Goal: Task Accomplishment & Management: Manage account settings

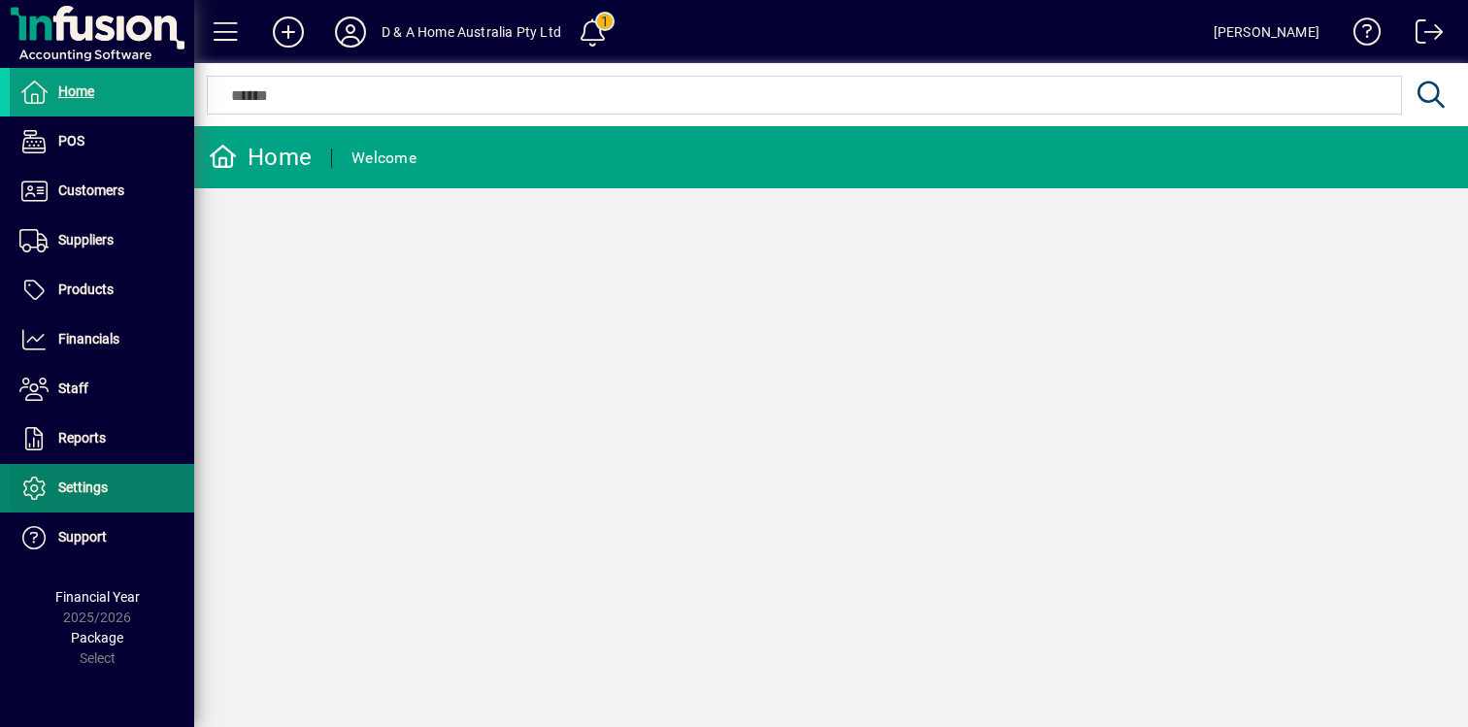
click at [99, 502] on span at bounding box center [102, 488] width 185 height 47
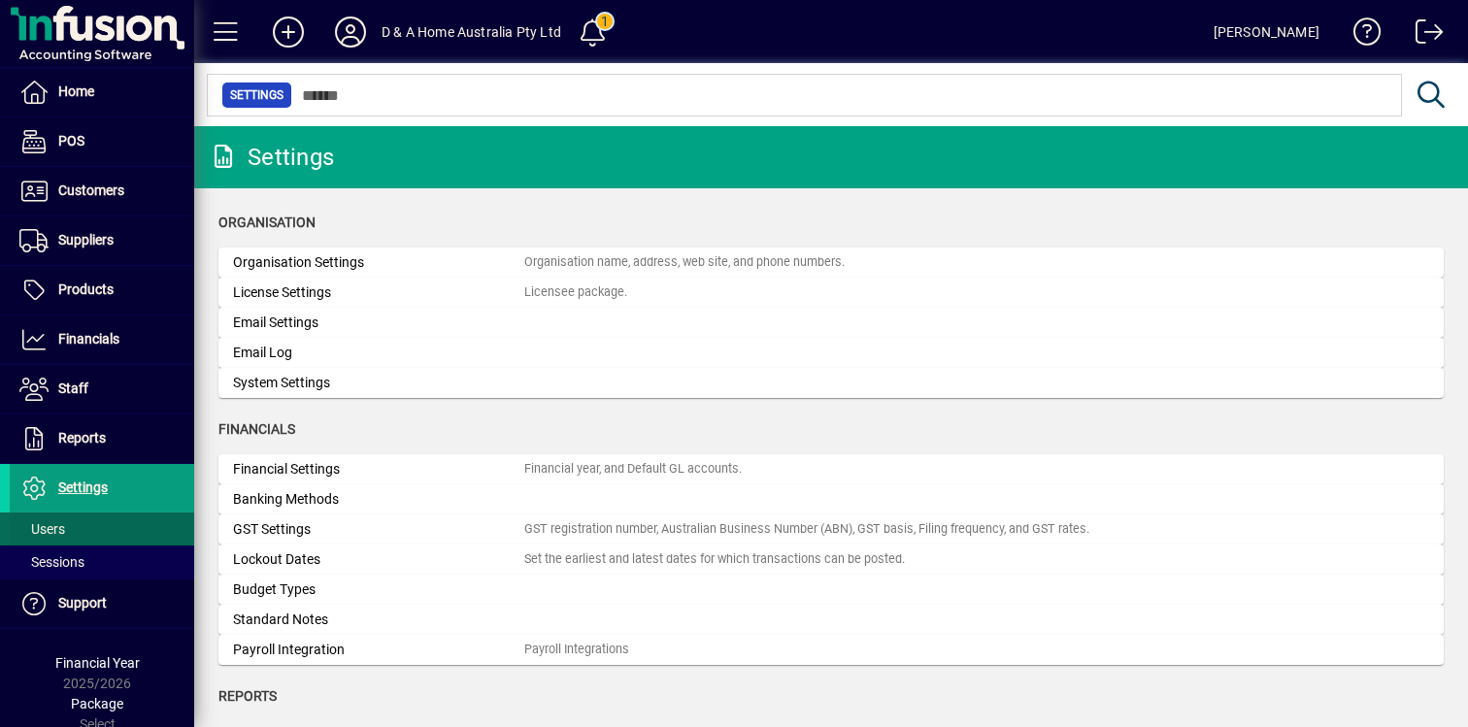
click at [99, 521] on span at bounding box center [102, 529] width 185 height 47
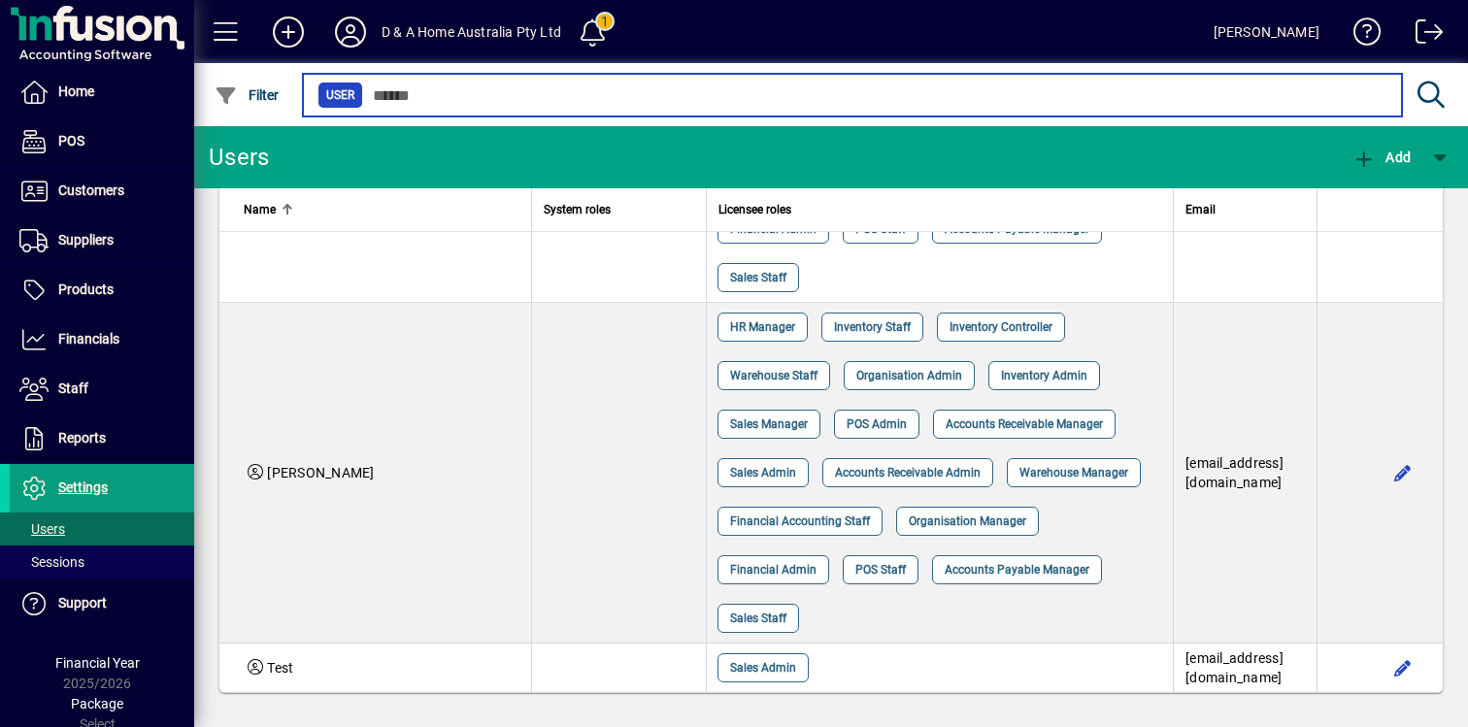
scroll to position [1270, 0]
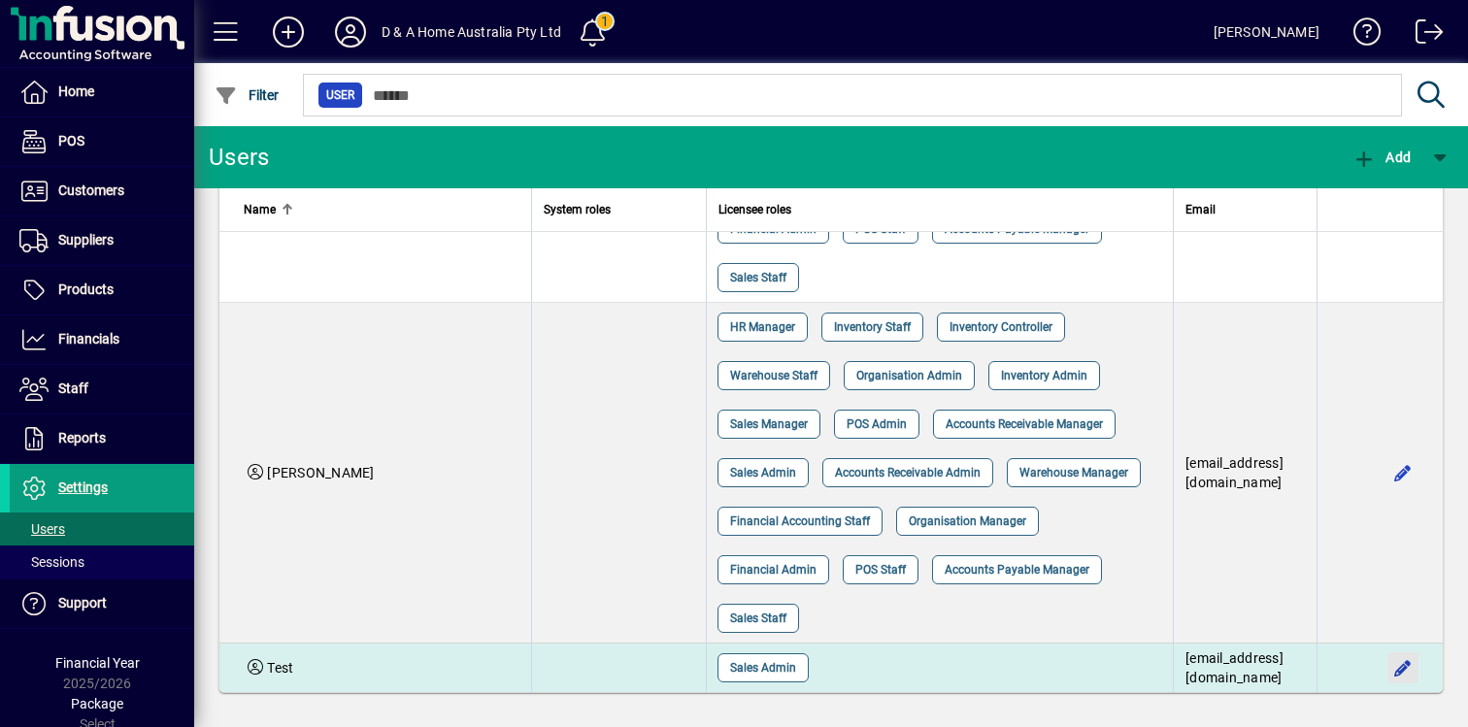
click at [1405, 654] on span "button" at bounding box center [1403, 668] width 47 height 47
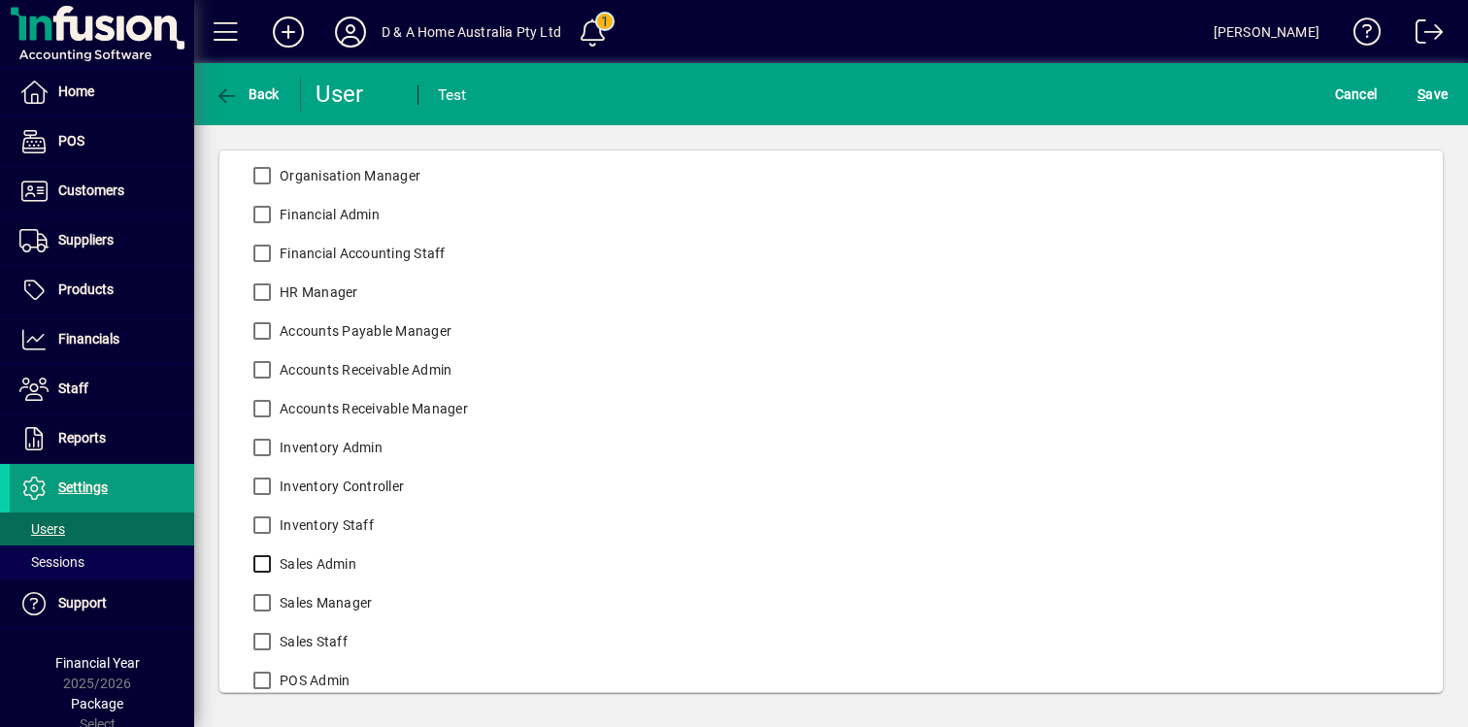
scroll to position [399, 0]
click at [1437, 89] on span "S ave" at bounding box center [1433, 94] width 30 height 31
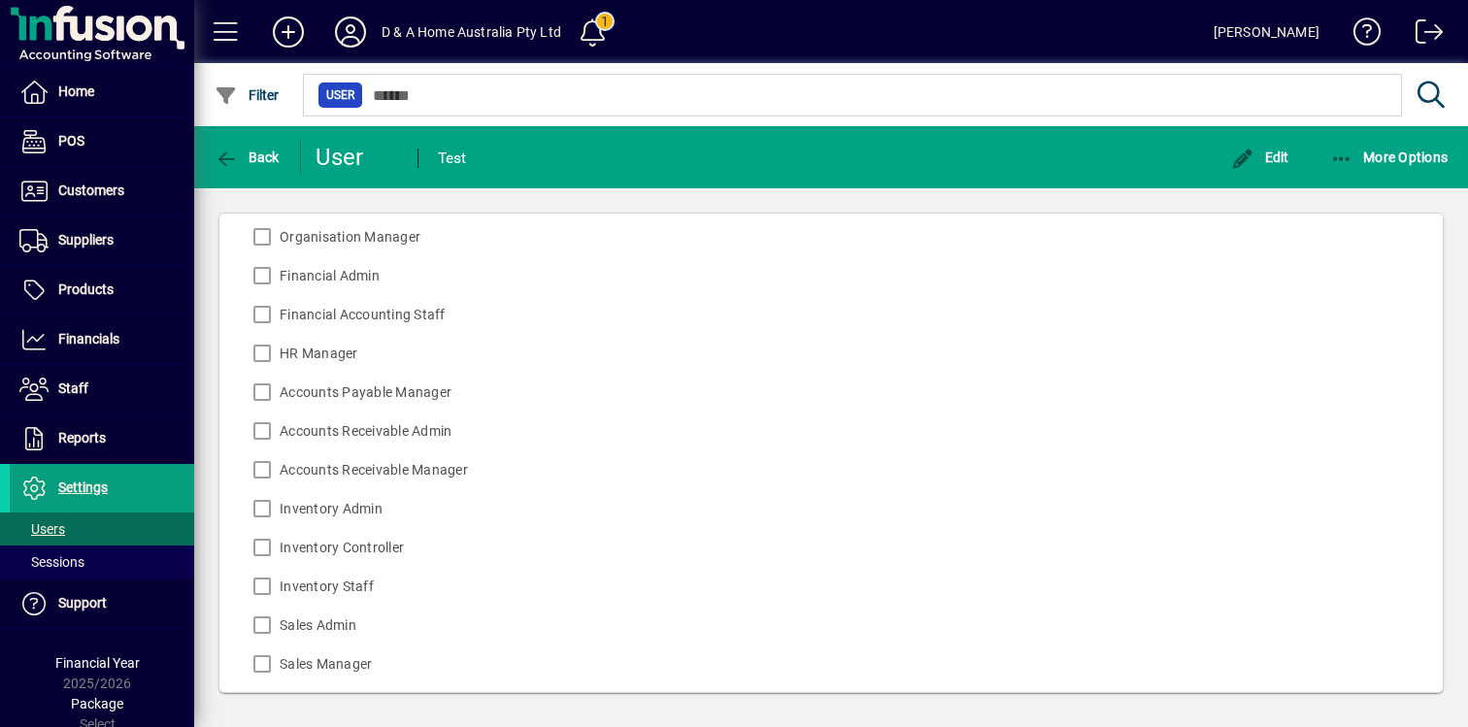
click at [426, 34] on div "D & A Home Australia Pty Ltd" at bounding box center [472, 32] width 180 height 31
click at [422, 33] on div "D & A Home Australia Pty Ltd" at bounding box center [472, 32] width 180 height 31
click at [356, 34] on icon at bounding box center [350, 32] width 39 height 31
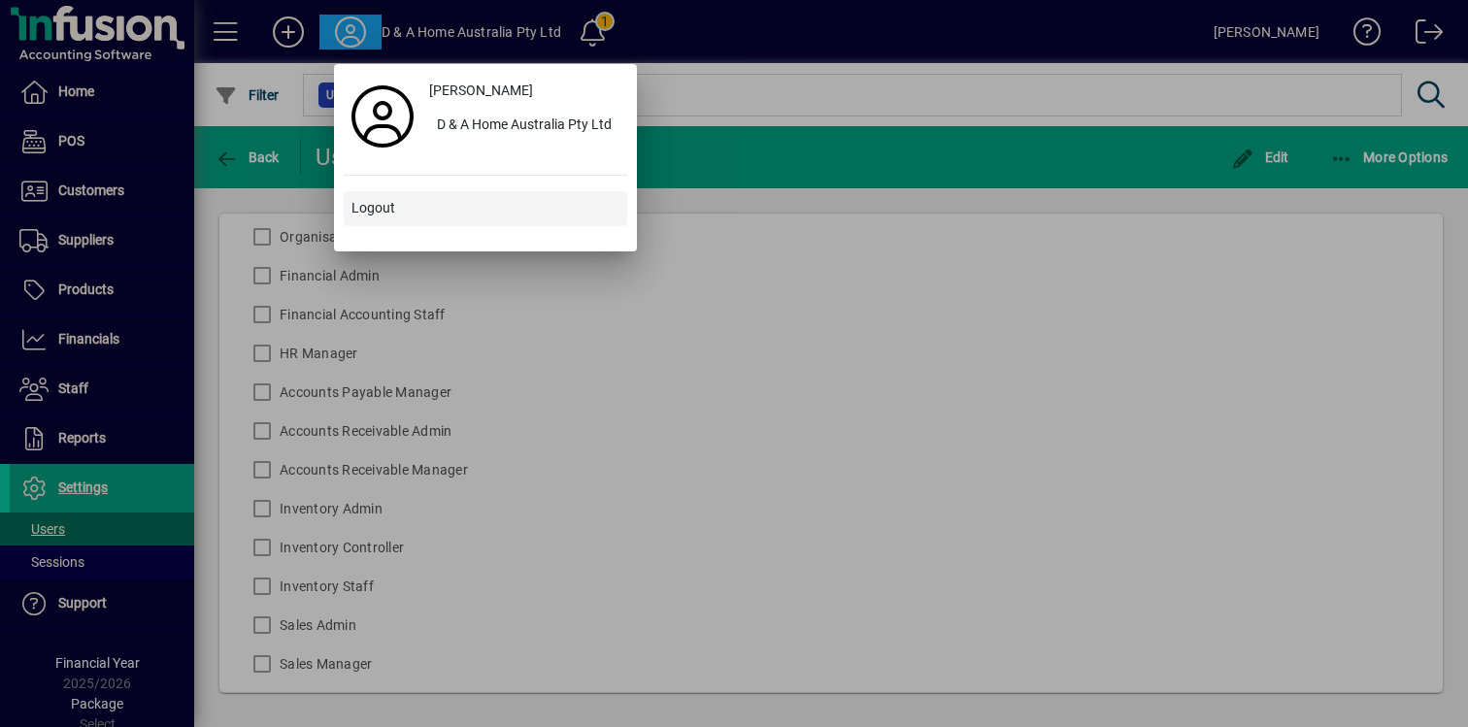
click at [402, 200] on span at bounding box center [486, 209] width 284 height 47
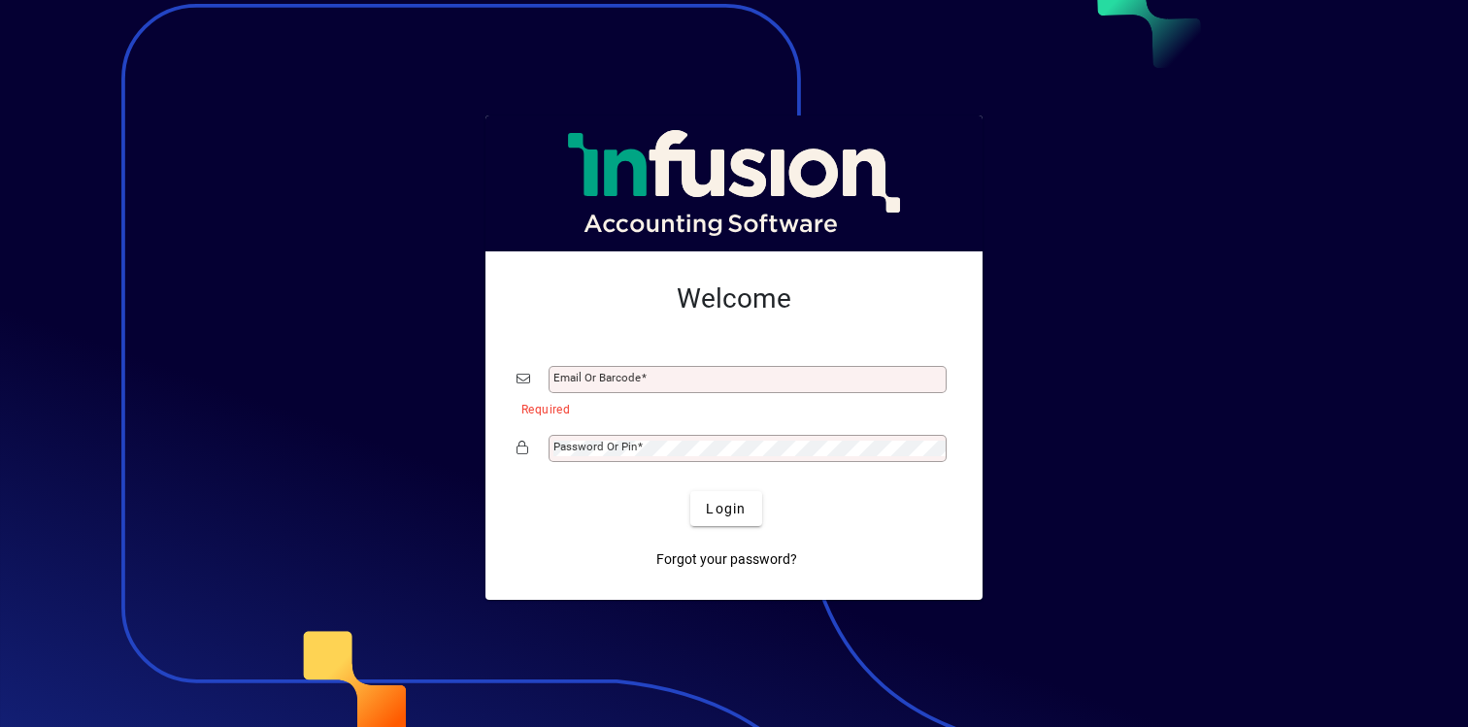
type input "**********"
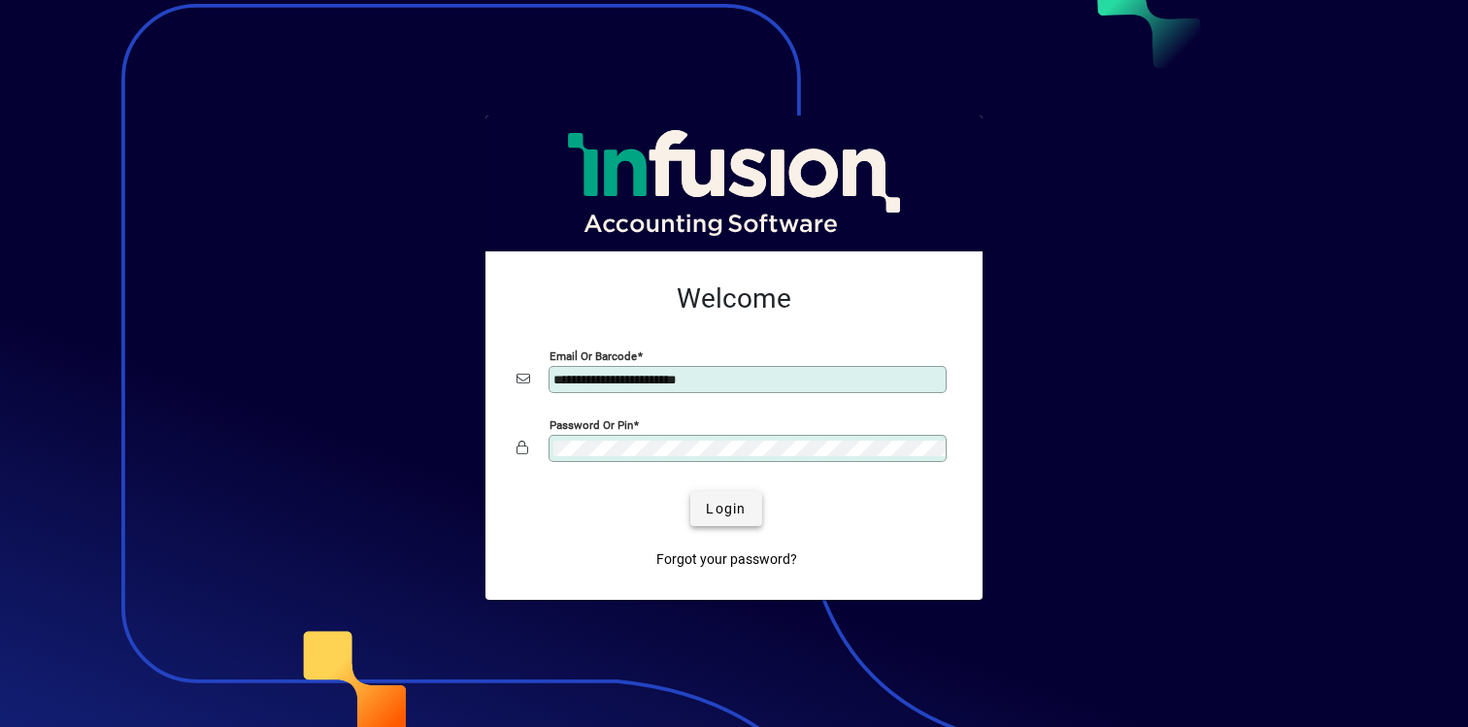
click at [741, 523] on span "submit" at bounding box center [726, 509] width 71 height 47
